Goal: Information Seeking & Learning: Learn about a topic

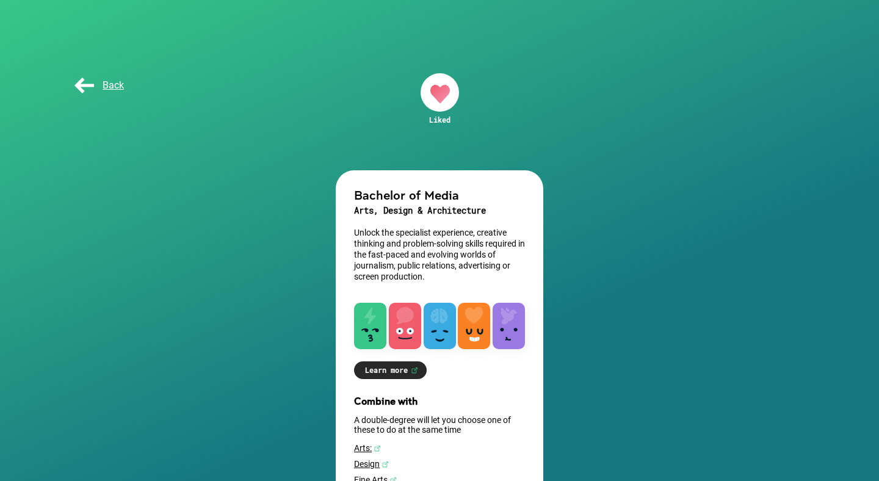
scroll to position [64, 0]
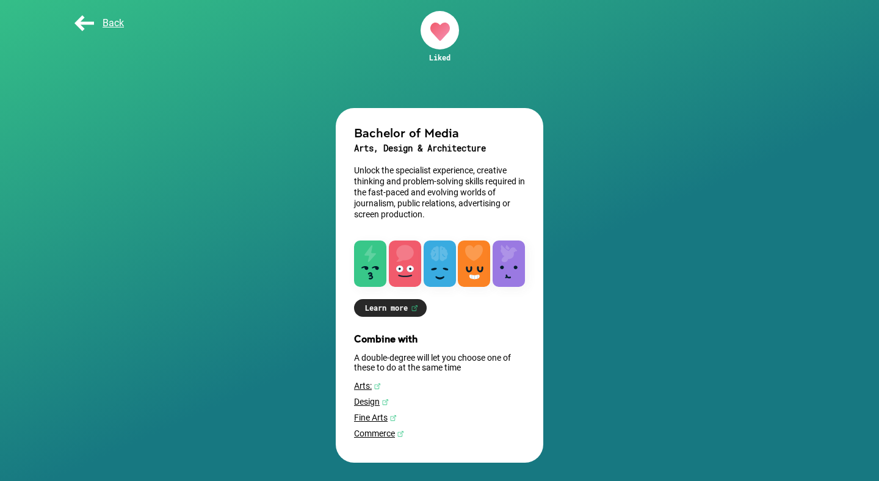
click at [389, 305] on link "Learn more" at bounding box center [390, 308] width 73 height 18
click at [92, 17] on span "Back" at bounding box center [98, 23] width 52 height 12
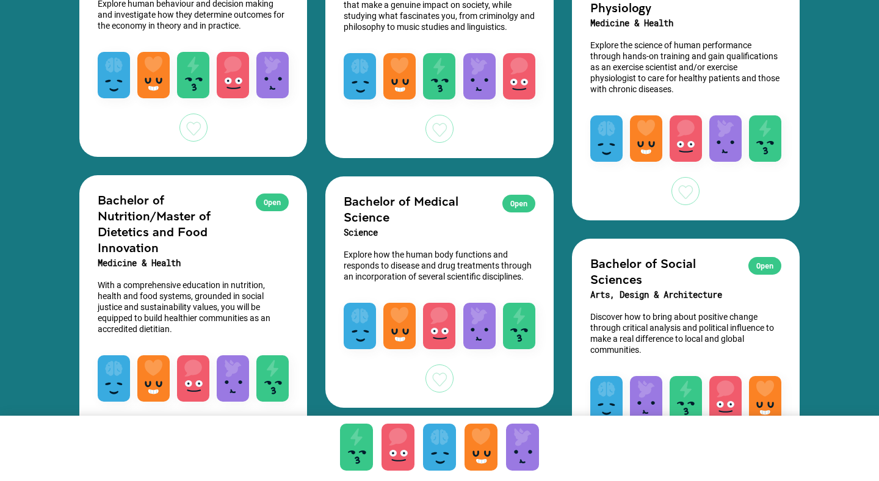
scroll to position [2827, 0]
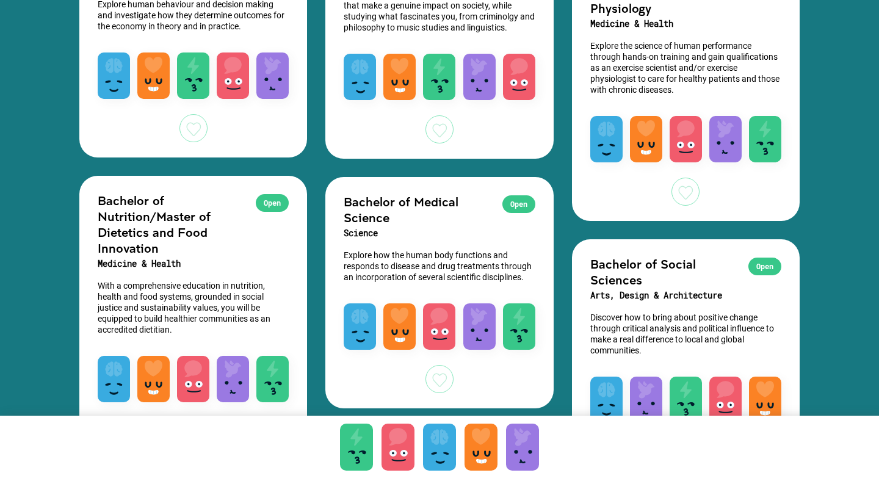
click at [272, 211] on div "Open Bachelor of Nutrition/Master of Dietetics and Food Innovation Medicine & H…" at bounding box center [193, 260] width 228 height 168
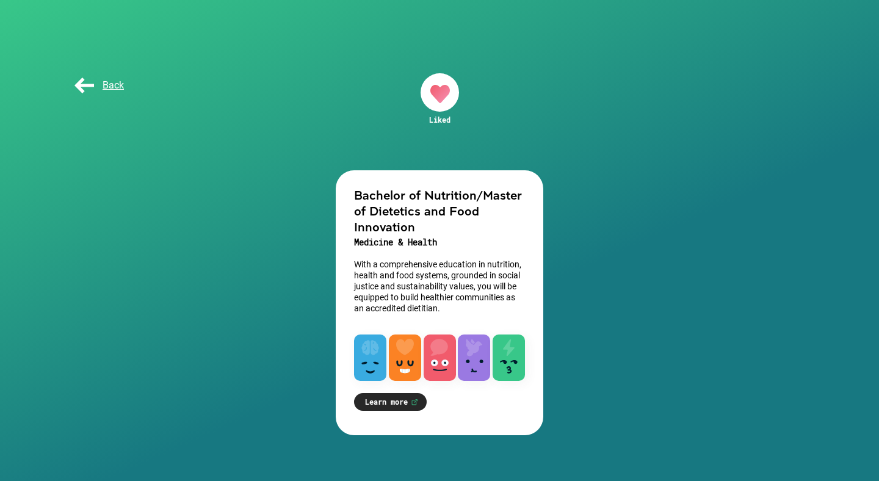
click at [397, 403] on link "Learn more" at bounding box center [390, 402] width 73 height 18
